Goal: Information Seeking & Learning: Learn about a topic

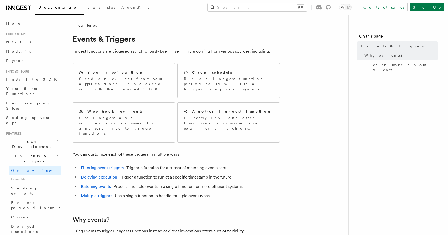
click at [16, 7] on icon at bounding box center [18, 8] width 4 height 4
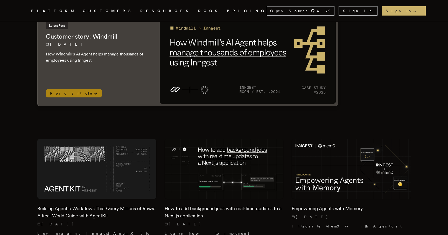
scroll to position [132, 0]
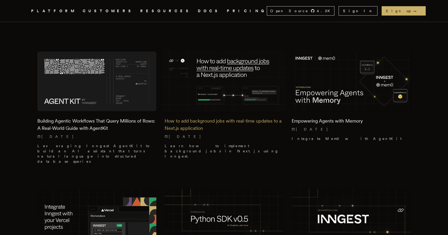
click at [188, 119] on h2 "How to add background jobs with real-time updates to a Next.js application" at bounding box center [224, 125] width 119 height 15
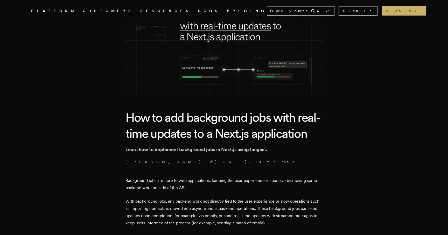
scroll to position [125, 0]
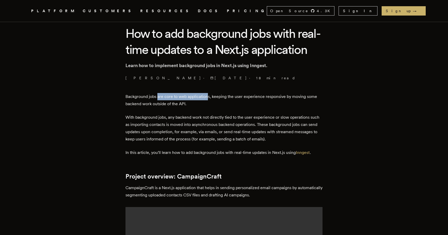
drag, startPoint x: 159, startPoint y: 114, endPoint x: 210, endPoint y: 114, distance: 50.9
click at [210, 108] on p "Background jobs are core to web applications, keeping the user experience respo…" at bounding box center [224, 100] width 197 height 15
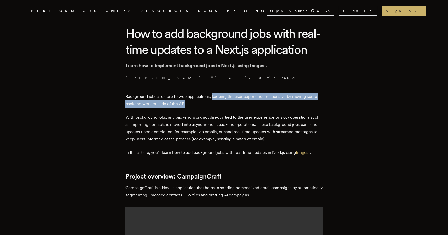
drag, startPoint x: 214, startPoint y: 114, endPoint x: 187, endPoint y: 122, distance: 27.6
click at [187, 108] on p "Background jobs are core to web applications, keeping the user experience respo…" at bounding box center [224, 100] width 197 height 15
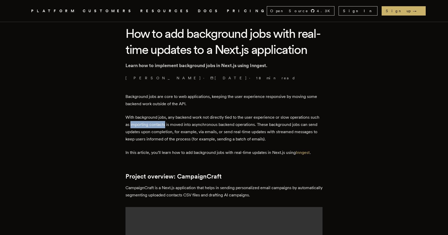
drag, startPoint x: 133, startPoint y: 141, endPoint x: 167, endPoint y: 140, distance: 34.3
click at [167, 140] on p "With background jobs, any backend work not directly tied to the user experience…" at bounding box center [224, 128] width 197 height 29
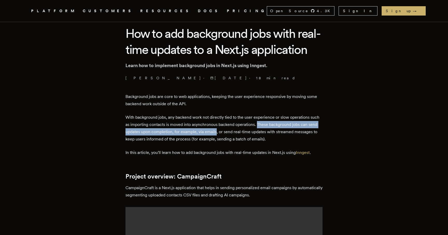
drag, startPoint x: 259, startPoint y: 141, endPoint x: 218, endPoint y: 149, distance: 42.5
click at [218, 143] on p "With background jobs, any backend work not directly tied to the user experience…" at bounding box center [224, 128] width 197 height 29
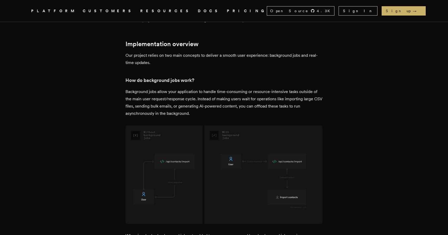
scroll to position [540, 0]
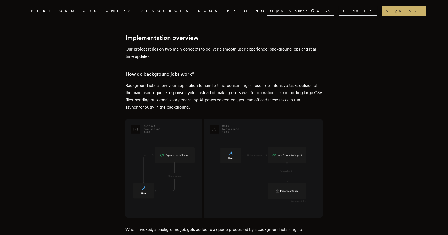
drag, startPoint x: 212, startPoint y: 70, endPoint x: 266, endPoint y: 77, distance: 54.2
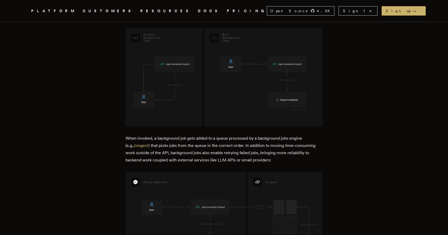
scroll to position [634, 0]
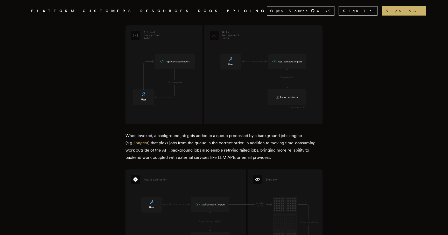
drag, startPoint x: 149, startPoint y: 66, endPoint x: 196, endPoint y: 72, distance: 48.1
click at [196, 17] on p "Background jobs allow your application to handle time-consuming or resource-int…" at bounding box center [224, 2] width 197 height 29
drag, startPoint x: 197, startPoint y: 74, endPoint x: 146, endPoint y: 79, distance: 51.9
click at [146, 17] on p "Background jobs allow your application to handle time-consuming or resource-int…" at bounding box center [224, 2] width 197 height 29
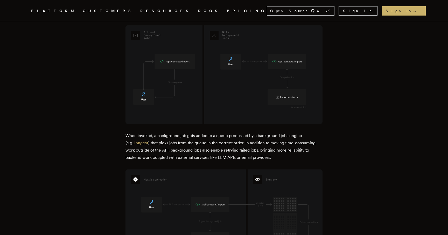
drag, startPoint x: 146, startPoint y: 82, endPoint x: 182, endPoint y: 82, distance: 35.3
click at [182, 17] on p "Background jobs allow your application to handle time-consuming or resource-int…" at bounding box center [224, 2] width 197 height 29
drag, startPoint x: 189, startPoint y: 82, endPoint x: 247, endPoint y: 81, distance: 57.3
click at [247, 17] on p "Background jobs allow your application to handle time-consuming or resource-int…" at bounding box center [224, 2] width 197 height 29
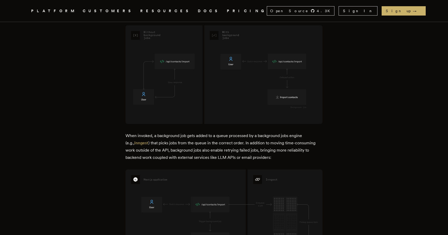
drag, startPoint x: 250, startPoint y: 83, endPoint x: 190, endPoint y: 90, distance: 59.8
click at [190, 17] on p "Background jobs allow your application to handle time-consuming or resource-int…" at bounding box center [224, 2] width 197 height 29
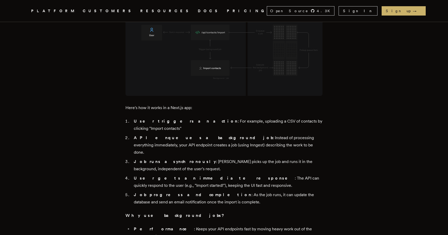
scroll to position [813, 0]
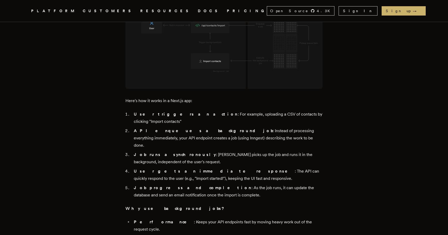
drag, startPoint x: 198, startPoint y: 31, endPoint x: 229, endPoint y: 32, distance: 30.9
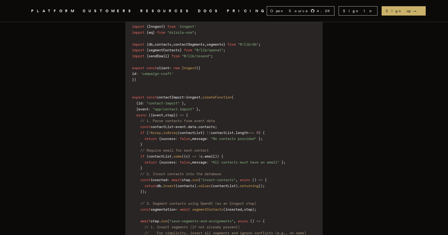
scroll to position [2316, 0]
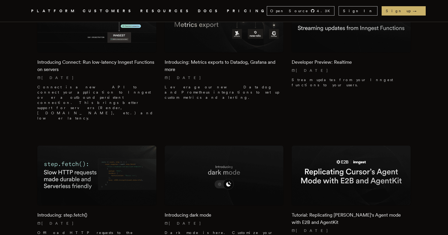
scroll to position [468, 0]
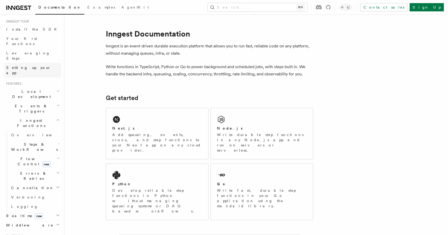
scroll to position [55, 0]
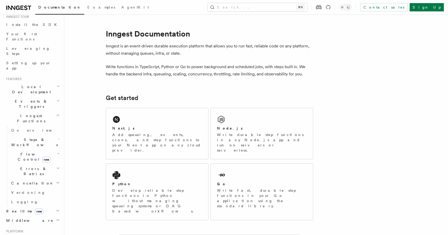
click at [59, 86] on icon "button" at bounding box center [58, 86] width 2 height 1
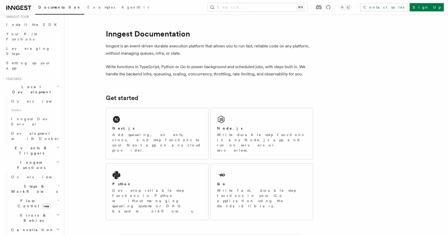
click at [59, 84] on icon "button" at bounding box center [58, 86] width 3 height 4
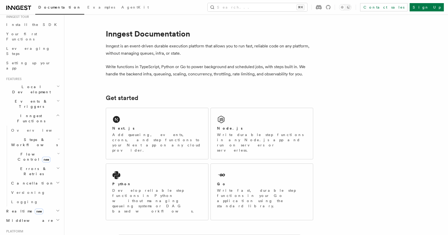
click at [59, 99] on icon "button" at bounding box center [58, 101] width 3 height 4
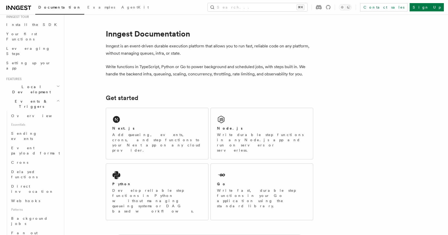
click at [59, 99] on icon "button" at bounding box center [58, 101] width 3 height 4
